Goal: Task Accomplishment & Management: Manage account settings

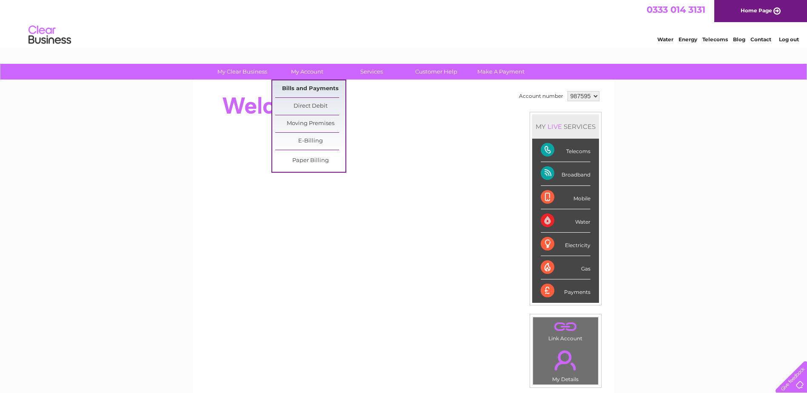
click at [310, 88] on link "Bills and Payments" at bounding box center [310, 88] width 70 height 17
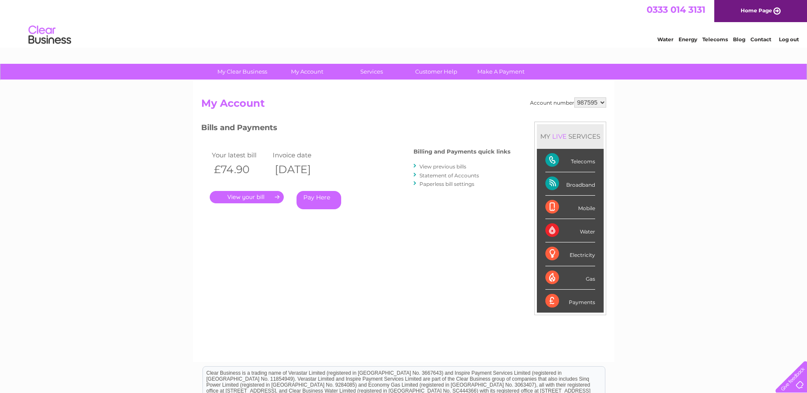
click at [250, 199] on link "." at bounding box center [247, 197] width 74 height 12
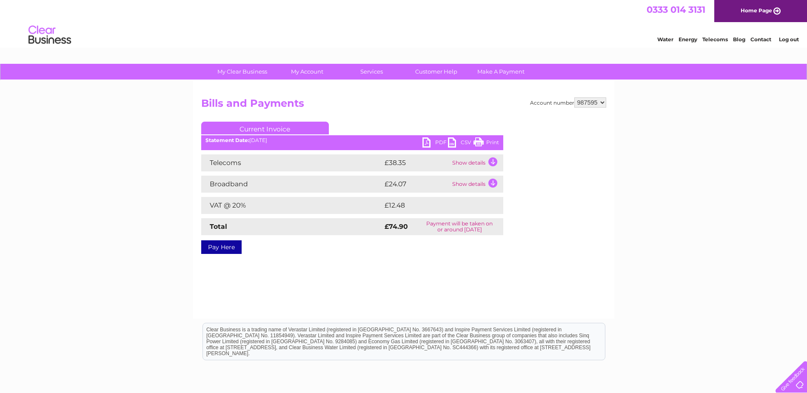
click at [426, 142] on link "PDF" at bounding box center [435, 143] width 26 height 12
